Goal: Task Accomplishment & Management: Use online tool/utility

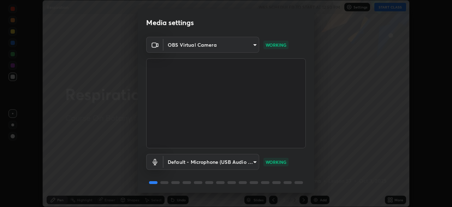
scroll to position [25, 0]
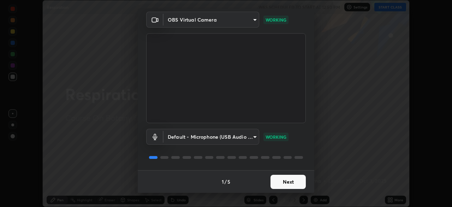
click at [279, 181] on button "Next" at bounding box center [288, 182] width 35 height 14
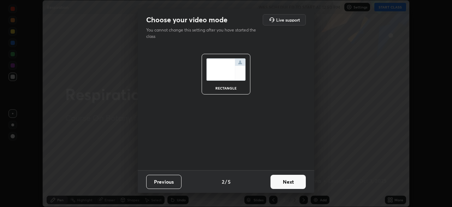
click at [281, 184] on button "Next" at bounding box center [288, 182] width 35 height 14
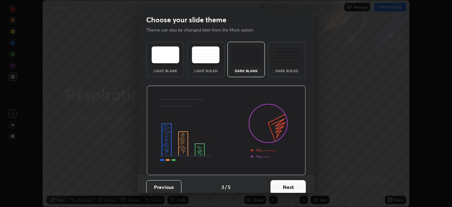
click at [281, 184] on button "Next" at bounding box center [288, 187] width 35 height 14
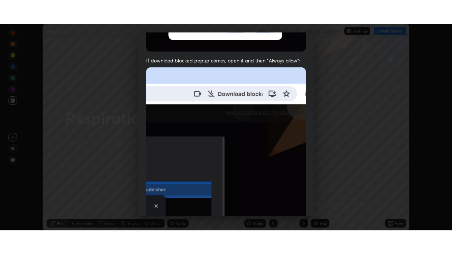
scroll to position [169, 0]
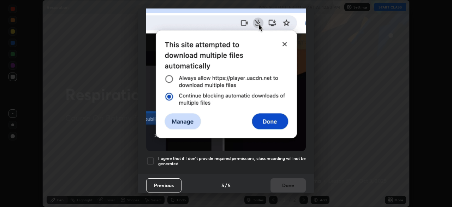
click at [151, 156] on div at bounding box center [150, 160] width 8 height 8
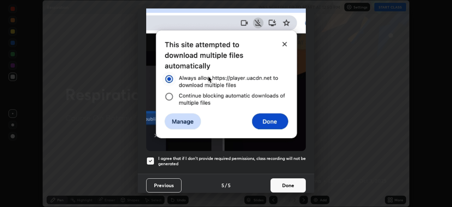
click at [282, 181] on button "Done" at bounding box center [288, 185] width 35 height 14
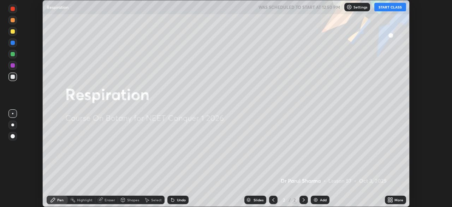
click at [387, 5] on button "START CLASS" at bounding box center [390, 7] width 32 height 8
click at [389, 197] on icon at bounding box center [389, 198] width 2 height 2
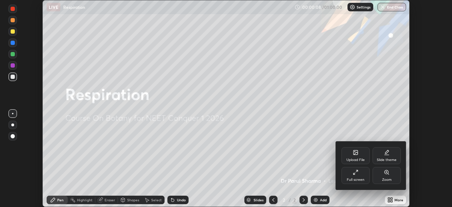
click at [282, 206] on div at bounding box center [226, 103] width 452 height 207
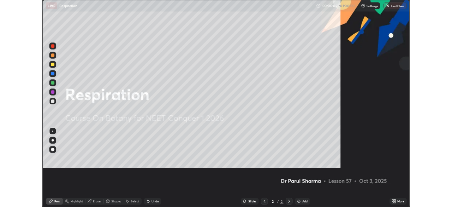
scroll to position [254, 452]
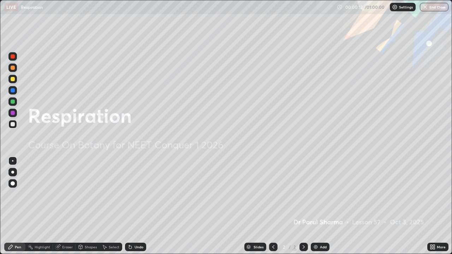
click at [437, 206] on div "More" at bounding box center [437, 247] width 21 height 8
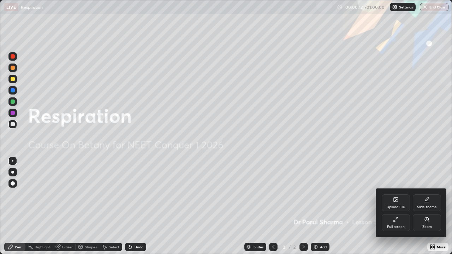
click at [398, 206] on icon at bounding box center [397, 218] width 1 height 1
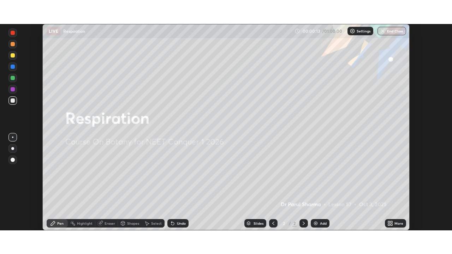
scroll to position [35119, 34873]
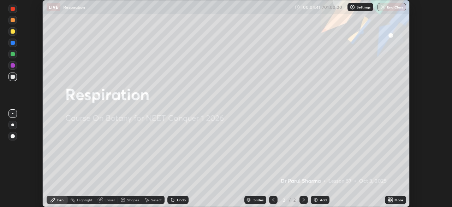
click at [396, 196] on div "More" at bounding box center [395, 199] width 21 height 8
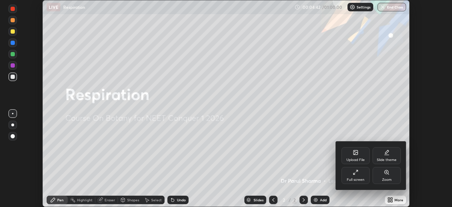
click at [361, 178] on div "Full screen" at bounding box center [356, 180] width 18 height 4
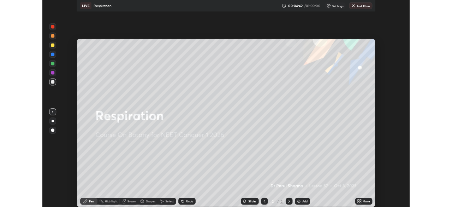
scroll to position [254, 452]
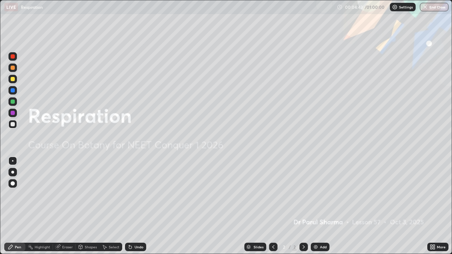
click at [438, 206] on div "More" at bounding box center [441, 248] width 9 height 4
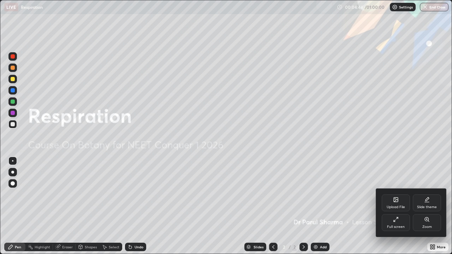
click at [396, 206] on div "Upload File" at bounding box center [396, 208] width 18 height 4
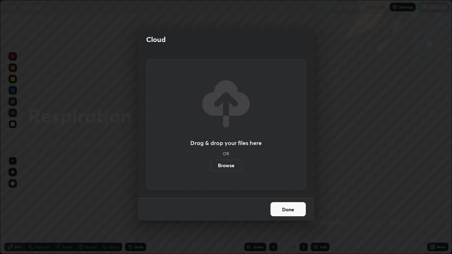
click at [230, 168] on label "Browse" at bounding box center [226, 165] width 31 height 11
click at [211, 168] on input "Browse" at bounding box center [211, 165] width 0 height 11
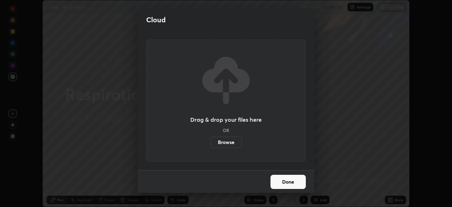
scroll to position [35119, 34873]
click at [227, 142] on label "Browse" at bounding box center [226, 141] width 31 height 11
click at [211, 142] on input "Browse" at bounding box center [211, 141] width 0 height 11
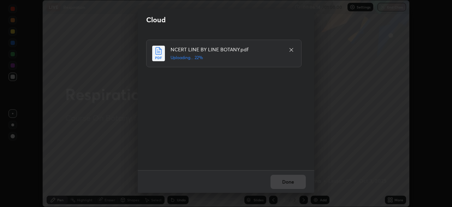
click at [291, 49] on icon at bounding box center [292, 50] width 4 height 4
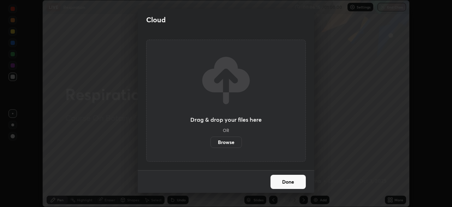
click at [222, 141] on label "Browse" at bounding box center [226, 141] width 31 height 11
click at [211, 141] on input "Browse" at bounding box center [211, 141] width 0 height 11
click at [224, 144] on label "Browse" at bounding box center [226, 141] width 31 height 11
click at [211, 144] on input "Browse" at bounding box center [211, 141] width 0 height 11
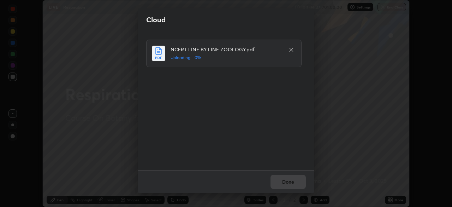
click at [291, 49] on icon at bounding box center [292, 50] width 4 height 4
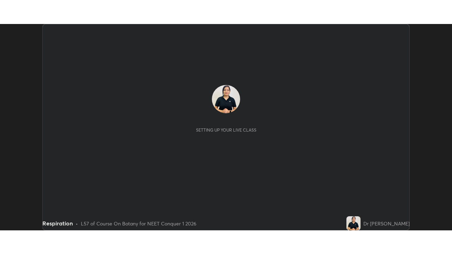
scroll to position [207, 452]
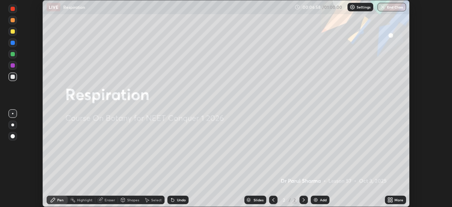
click at [388, 198] on icon at bounding box center [389, 198] width 2 height 2
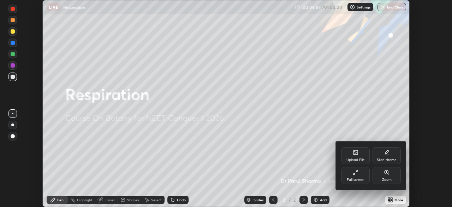
click at [354, 155] on div "Upload File" at bounding box center [356, 155] width 28 height 17
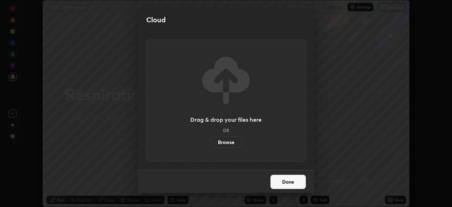
click at [220, 141] on label "Browse" at bounding box center [226, 141] width 31 height 11
click at [211, 141] on input "Browse" at bounding box center [211, 141] width 0 height 11
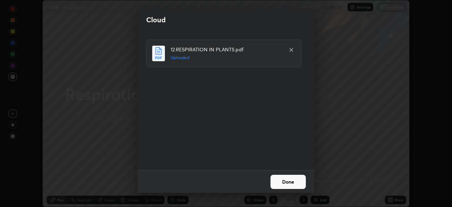
click at [289, 181] on button "Done" at bounding box center [288, 182] width 35 height 14
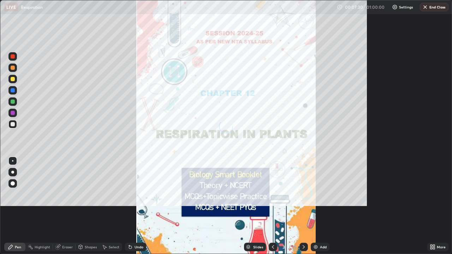
scroll to position [254, 452]
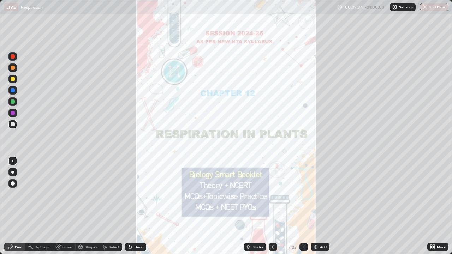
click at [256, 206] on div "Slides" at bounding box center [258, 248] width 10 height 4
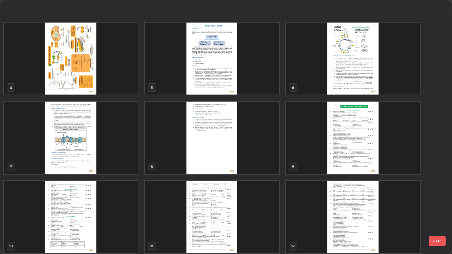
scroll to position [105, 0]
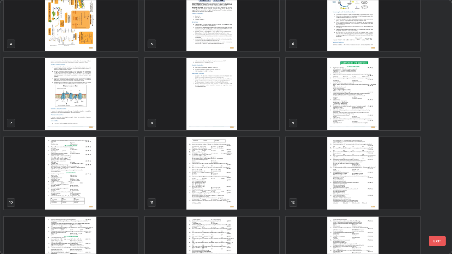
click at [350, 110] on img "grid" at bounding box center [353, 94] width 134 height 72
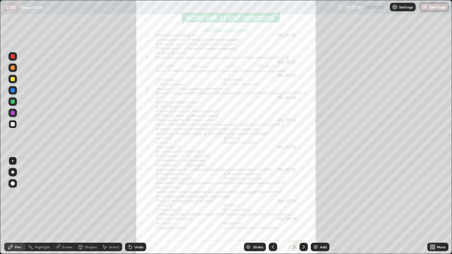
click at [431, 206] on icon at bounding box center [432, 249] width 2 height 2
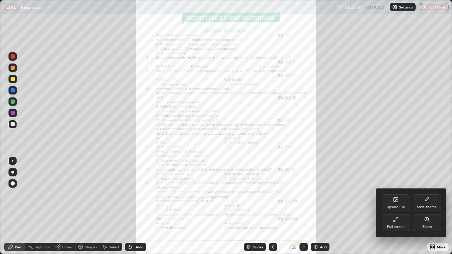
click at [428, 206] on icon at bounding box center [427, 220] width 6 height 6
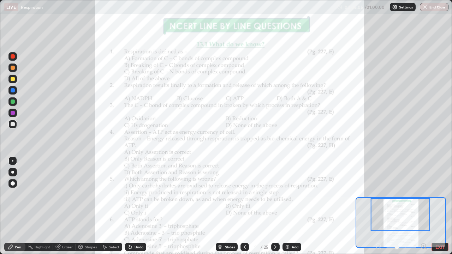
click at [422, 206] on icon at bounding box center [423, 246] width 7 height 7
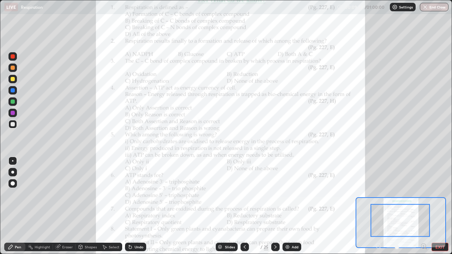
click at [424, 206] on icon at bounding box center [424, 246] width 2 height 0
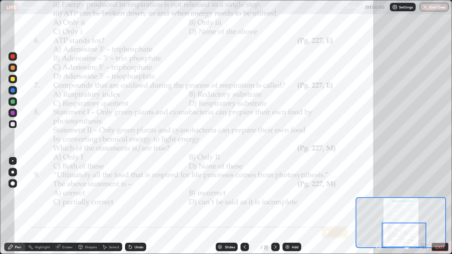
click at [274, 206] on icon at bounding box center [276, 247] width 6 height 6
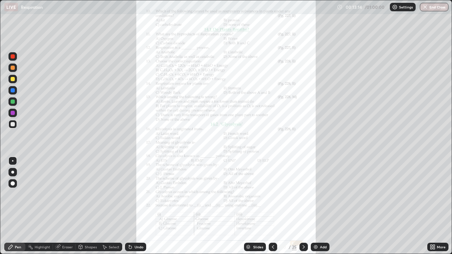
click at [437, 206] on div "More" at bounding box center [437, 247] width 21 height 8
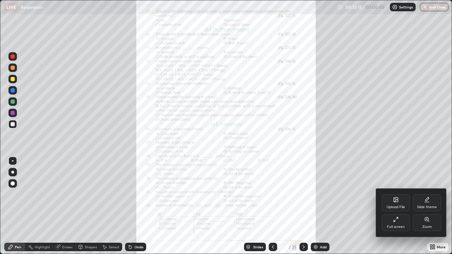
click at [427, 206] on icon at bounding box center [427, 220] width 6 height 6
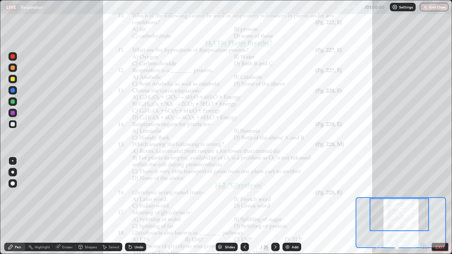
click at [424, 206] on icon at bounding box center [424, 246] width 2 height 0
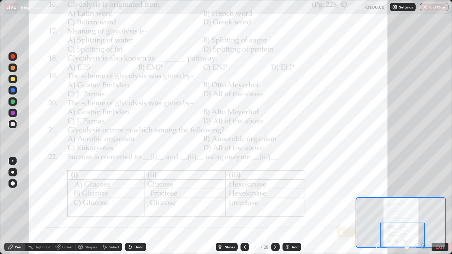
click at [275, 206] on icon at bounding box center [276, 247] width 6 height 6
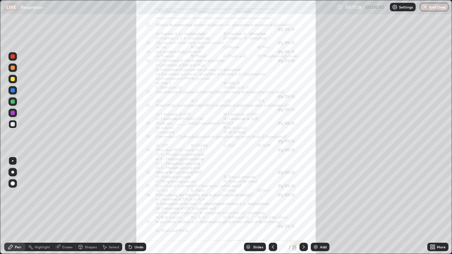
click at [435, 206] on icon at bounding box center [434, 249] width 2 height 2
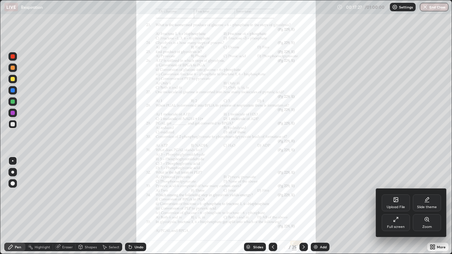
click at [425, 206] on icon at bounding box center [427, 220] width 6 height 6
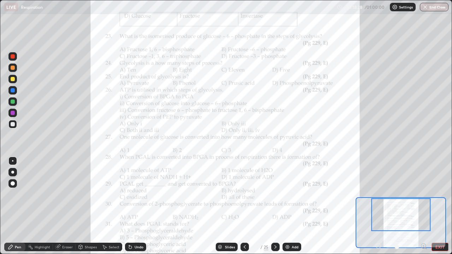
click at [424, 206] on icon at bounding box center [424, 246] width 2 height 0
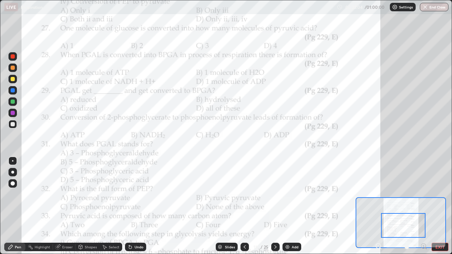
click at [424, 206] on icon at bounding box center [424, 246] width 2 height 0
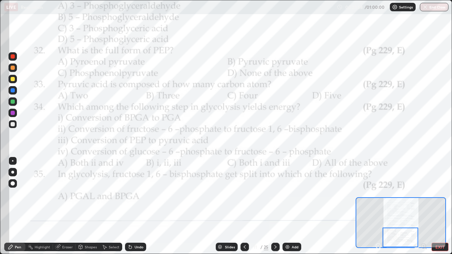
click at [275, 206] on icon at bounding box center [276, 247] width 6 height 6
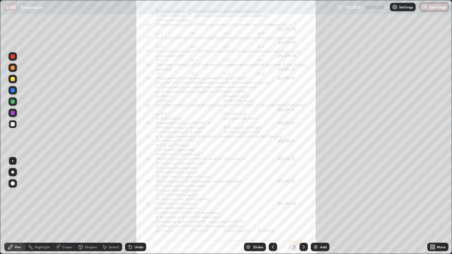
click at [434, 206] on icon at bounding box center [434, 246] width 2 height 2
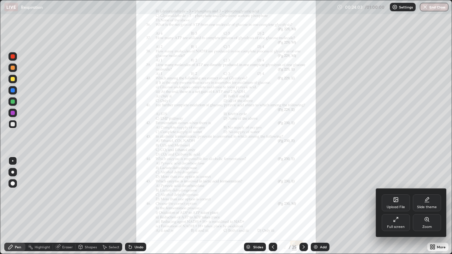
click at [426, 206] on icon at bounding box center [427, 220] width 6 height 6
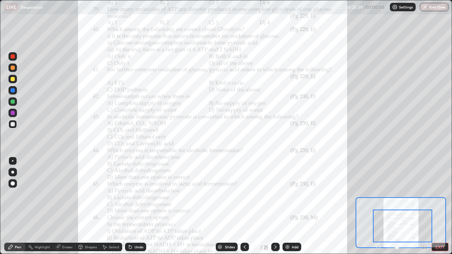
click at [424, 206] on icon at bounding box center [423, 246] width 7 height 7
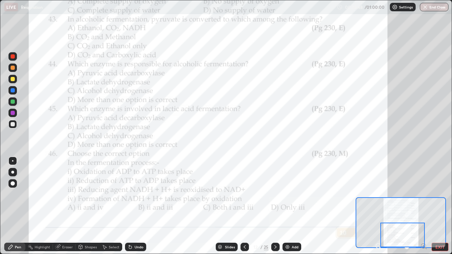
click at [275, 206] on icon at bounding box center [275, 248] width 2 height 4
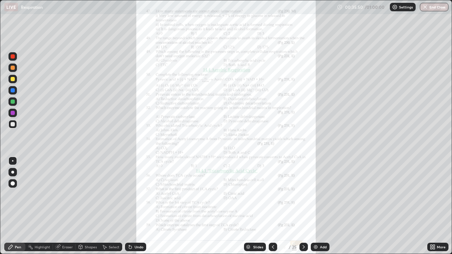
click at [433, 206] on icon at bounding box center [434, 249] width 2 height 2
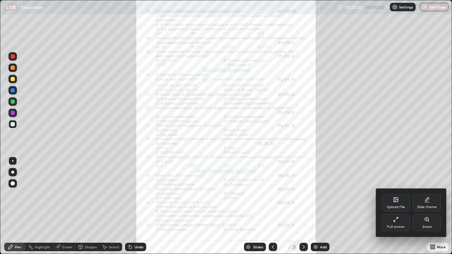
click at [428, 206] on icon at bounding box center [427, 220] width 4 height 4
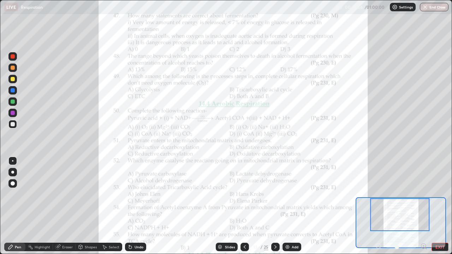
click at [424, 206] on icon at bounding box center [424, 246] width 2 height 0
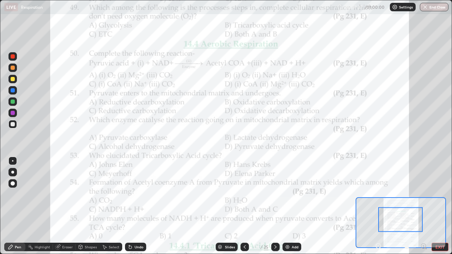
click at [424, 206] on icon at bounding box center [424, 246] width 2 height 0
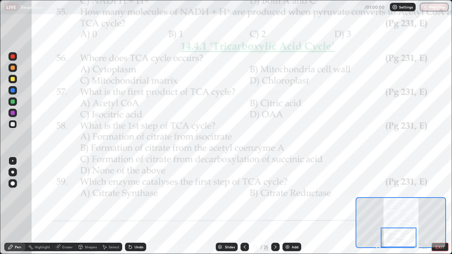
click at [275, 206] on icon at bounding box center [275, 248] width 2 height 4
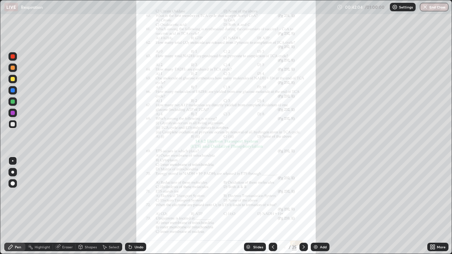
click at [433, 206] on icon at bounding box center [433, 247] width 6 height 6
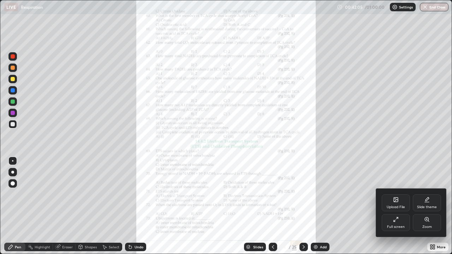
click at [427, 206] on icon at bounding box center [427, 220] width 4 height 4
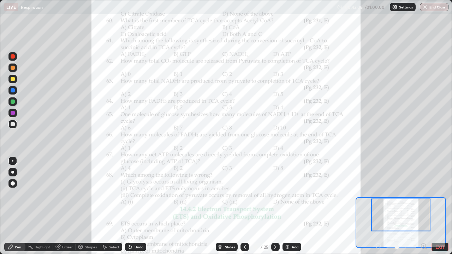
click at [423, 206] on icon at bounding box center [424, 246] width 2 height 0
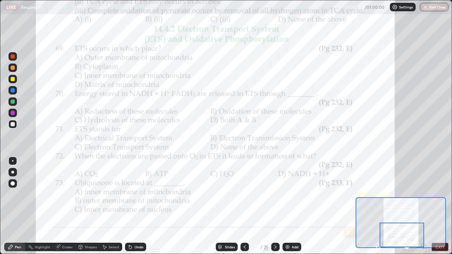
click at [424, 206] on div at bounding box center [402, 235] width 45 height 25
click at [274, 206] on icon at bounding box center [276, 247] width 6 height 6
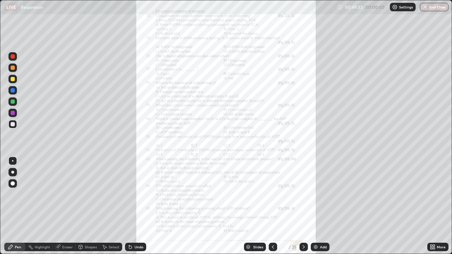
click at [434, 206] on icon at bounding box center [434, 246] width 2 height 2
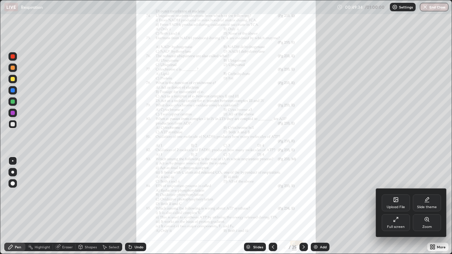
click at [428, 206] on icon at bounding box center [427, 220] width 4 height 4
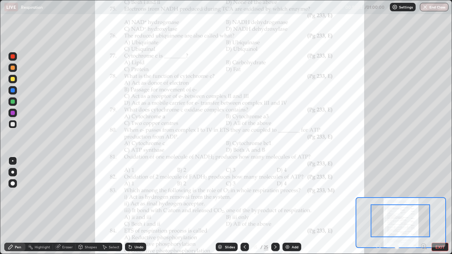
click at [417, 206] on div at bounding box center [400, 221] width 59 height 33
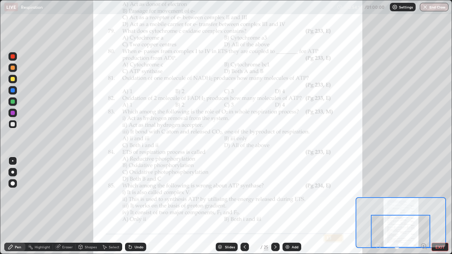
click at [424, 206] on div at bounding box center [400, 231] width 59 height 33
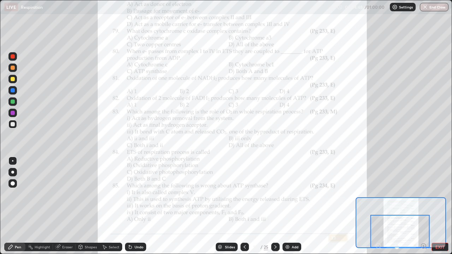
click at [275, 206] on icon at bounding box center [276, 247] width 6 height 6
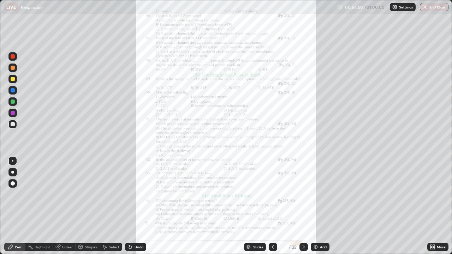
click at [431, 206] on icon at bounding box center [432, 249] width 2 height 2
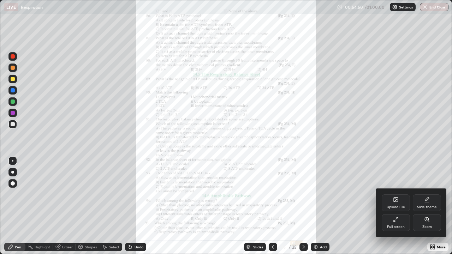
click at [427, 206] on icon at bounding box center [427, 220] width 4 height 4
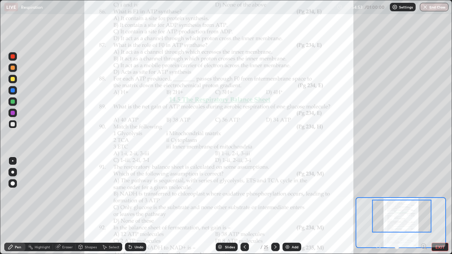
click at [424, 206] on icon at bounding box center [424, 246] width 2 height 0
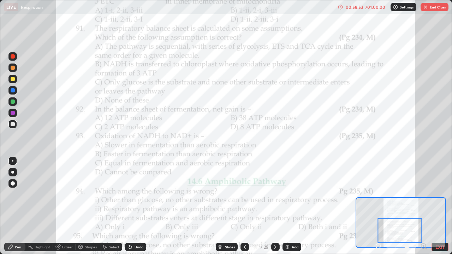
click at [438, 206] on button "EXIT" at bounding box center [440, 247] width 17 height 8
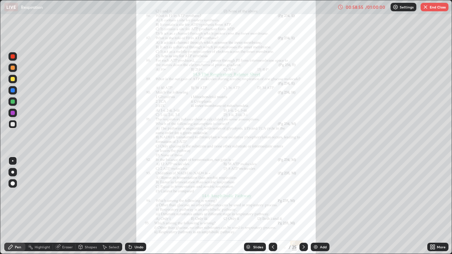
click at [432, 9] on button "End Class" at bounding box center [435, 7] width 28 height 8
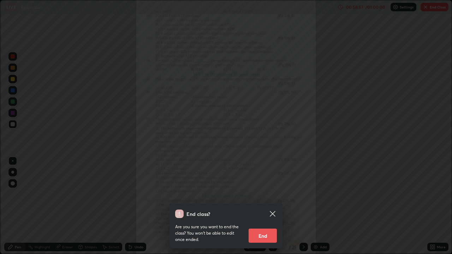
click at [266, 206] on button "End" at bounding box center [263, 236] width 28 height 14
